Goal: Task Accomplishment & Management: Use online tool/utility

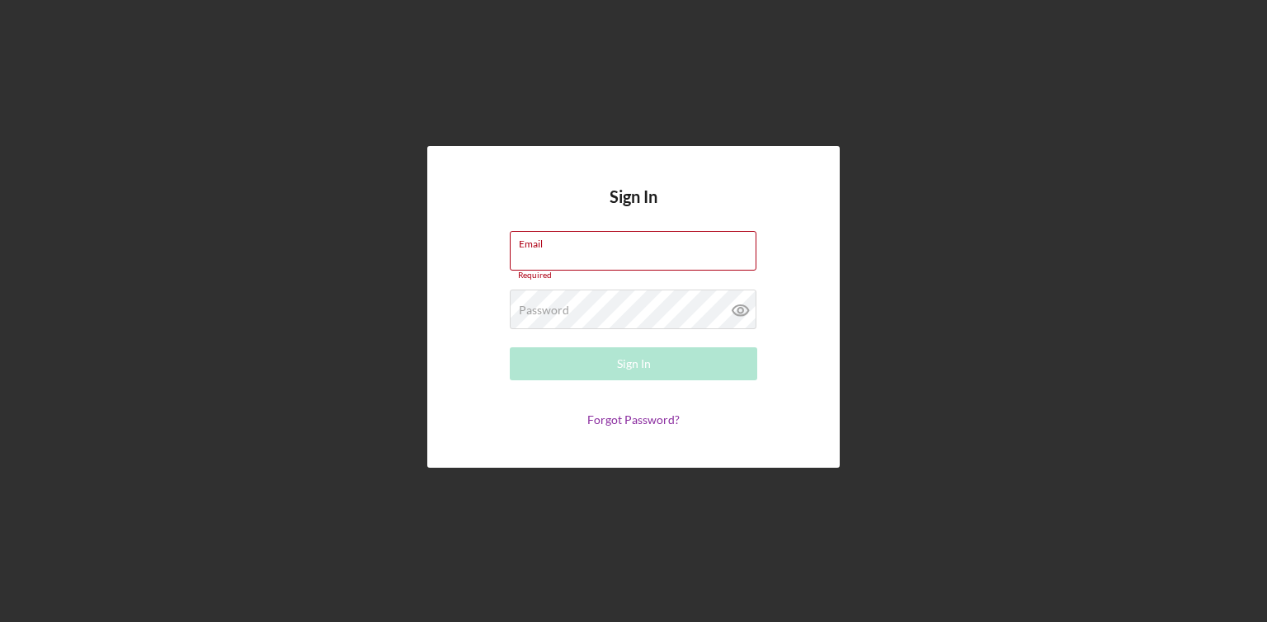
type input "[EMAIL_ADDRESS][DOMAIN_NAME]"
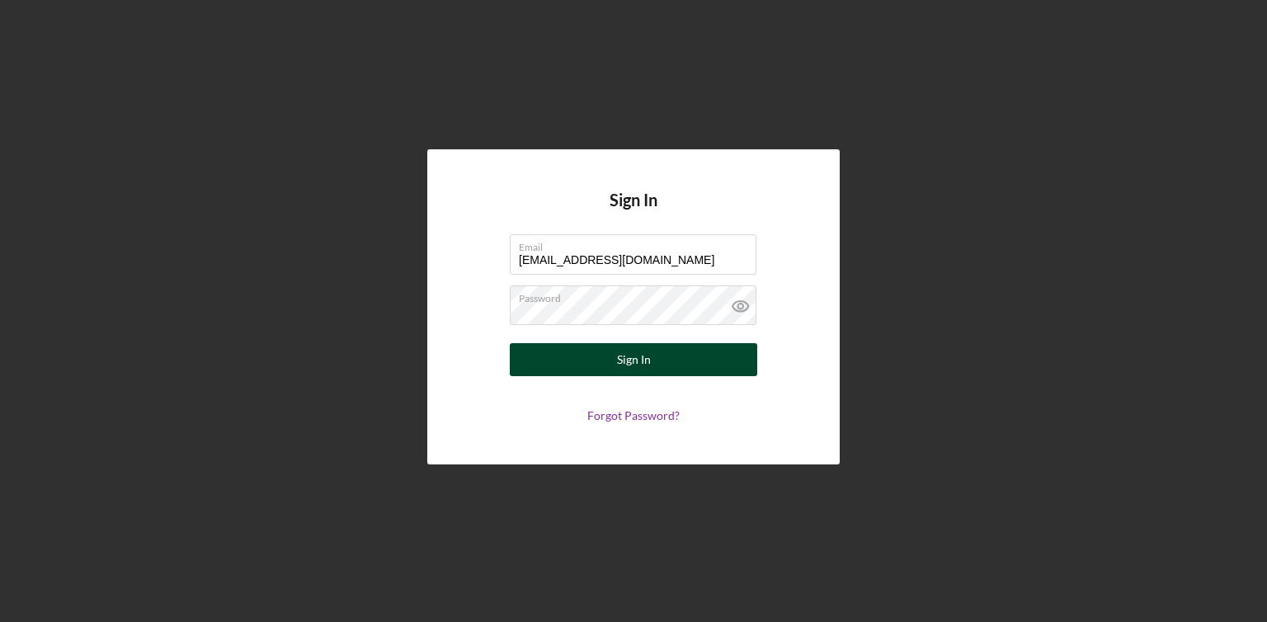
click at [659, 356] on button "Sign In" at bounding box center [634, 359] width 248 height 33
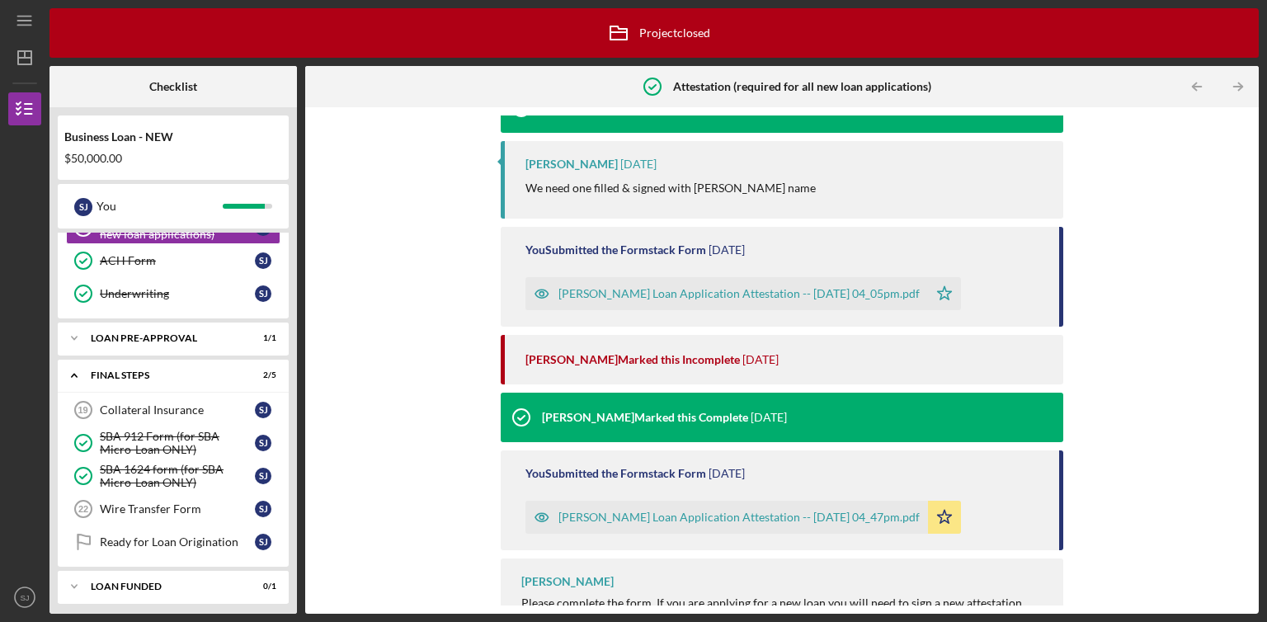
scroll to position [201, 0]
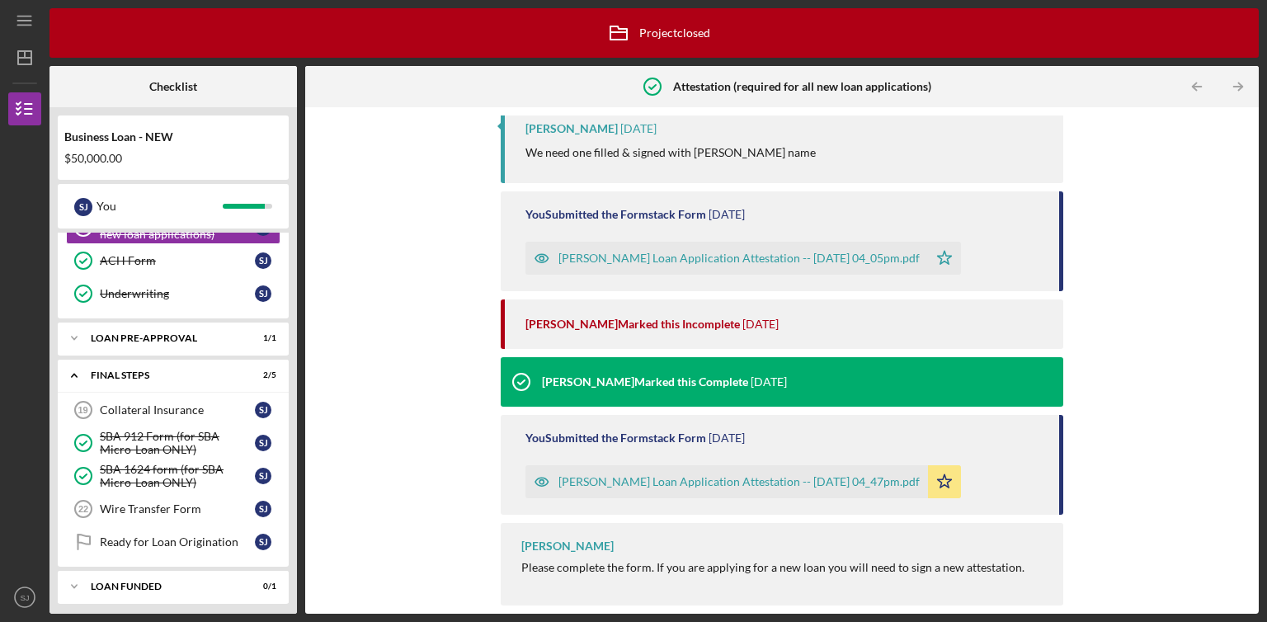
drag, startPoint x: 1061, startPoint y: 489, endPoint x: 1206, endPoint y: 516, distance: 147.6
click at [1109, 552] on div "[PERSON_NAME] Submitted the Formstack Form [DATE] [PERSON_NAME] Loan Applicatio…" at bounding box center [782, 361] width 937 height 490
click at [913, 570] on div "Please complete the form. If you are applying for a new loan you will need to s…" at bounding box center [772, 567] width 503 height 13
click at [555, 542] on div "[PERSON_NAME]" at bounding box center [567, 546] width 92 height 13
click at [894, 582] on div "[PERSON_NAME] Please complete the form. If you are applying for a new loan you …" at bounding box center [782, 564] width 563 height 83
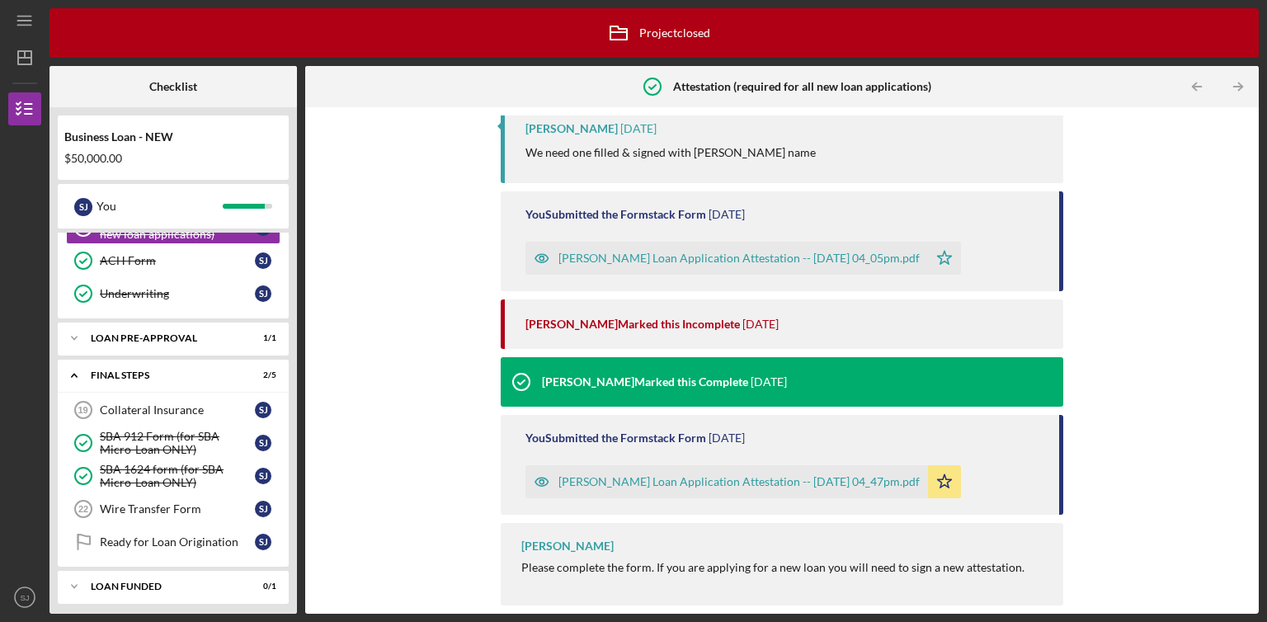
click at [751, 578] on div "[PERSON_NAME] Please complete the form. If you are applying for a new loan you …" at bounding box center [782, 564] width 563 height 83
click at [521, 548] on div "[PERSON_NAME]" at bounding box center [567, 546] width 92 height 13
